Goal: Task Accomplishment & Management: Complete application form

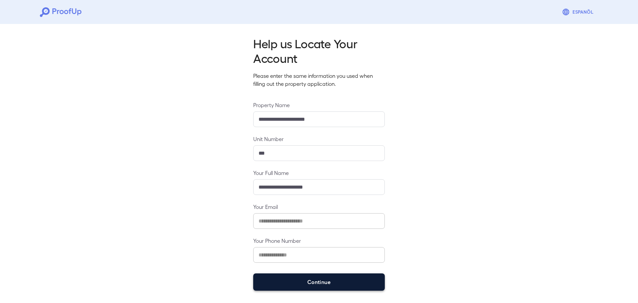
click at [280, 281] on button "Continue" at bounding box center [319, 281] width 132 height 17
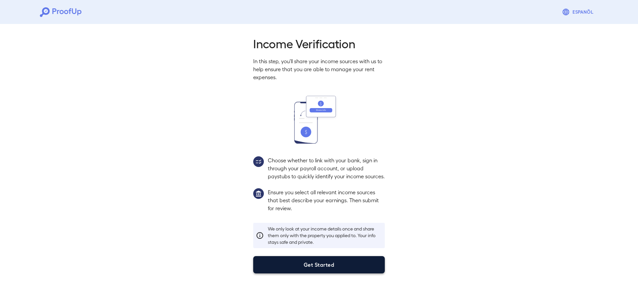
click at [327, 271] on button "Get Started" at bounding box center [319, 264] width 132 height 17
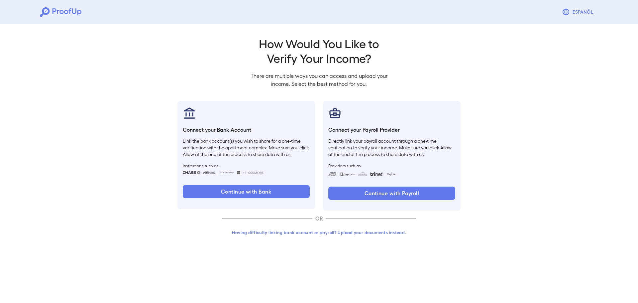
click at [382, 234] on button "Having difficulty linking bank account or payroll? Upload your documents instea…" at bounding box center [319, 232] width 194 height 12
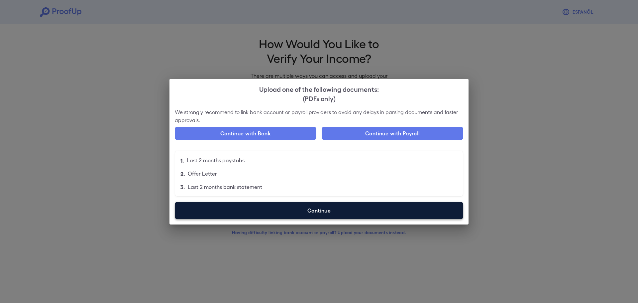
click at [331, 213] on label "Continue" at bounding box center [319, 210] width 289 height 17
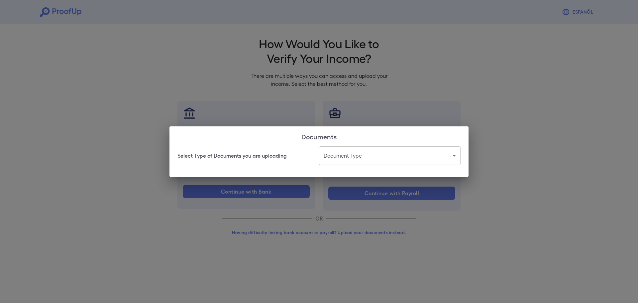
click at [383, 155] on body "Espanõl Go back How Would You Like to Verify Your Income? There are multiple wa…" at bounding box center [319, 127] width 638 height 254
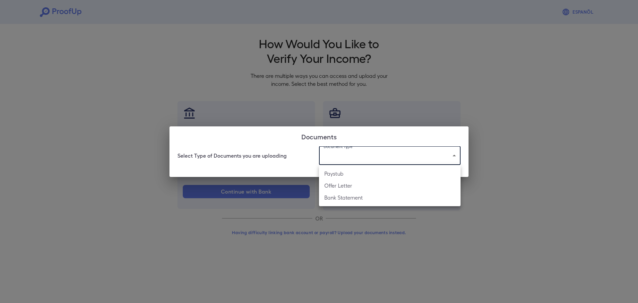
click at [346, 196] on li "Bank Statement" at bounding box center [390, 197] width 142 height 12
type input "**********"
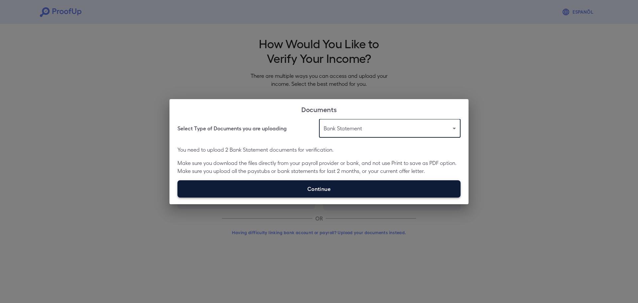
click at [310, 184] on label "Continue" at bounding box center [319, 188] width 283 height 17
click at [178, 197] on input "Continue" at bounding box center [178, 197] width 0 height 0
type input "**********"
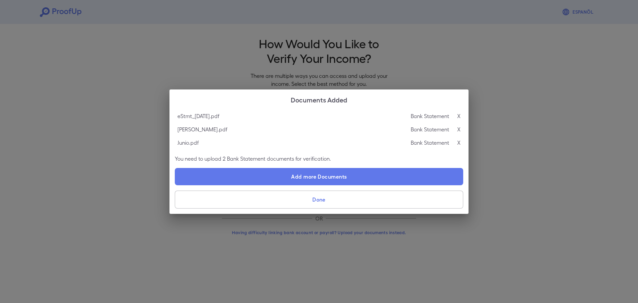
click at [315, 200] on button "Done" at bounding box center [319, 199] width 289 height 18
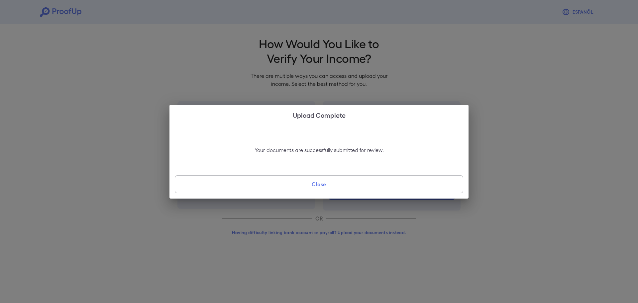
click at [327, 182] on button "Close" at bounding box center [319, 184] width 289 height 18
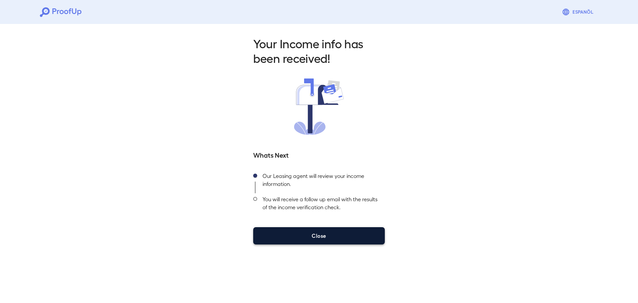
click at [323, 236] on button "Close" at bounding box center [319, 235] width 132 height 17
